Goal: Task Accomplishment & Management: Use online tool/utility

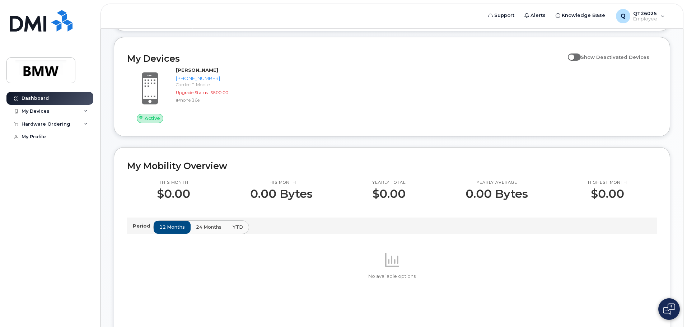
scroll to position [36, 0]
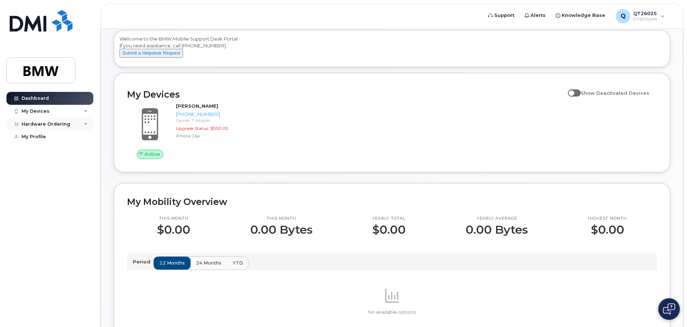
click at [84, 124] on icon at bounding box center [86, 124] width 4 height 4
click at [52, 151] on link "New Order" at bounding box center [56, 151] width 74 height 14
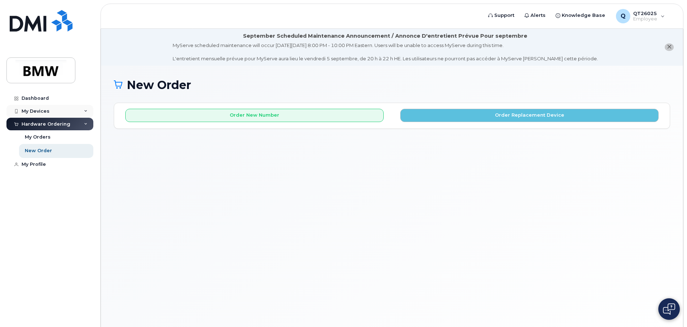
click at [63, 109] on div "My Devices" at bounding box center [49, 111] width 87 height 13
